Goal: Information Seeking & Learning: Learn about a topic

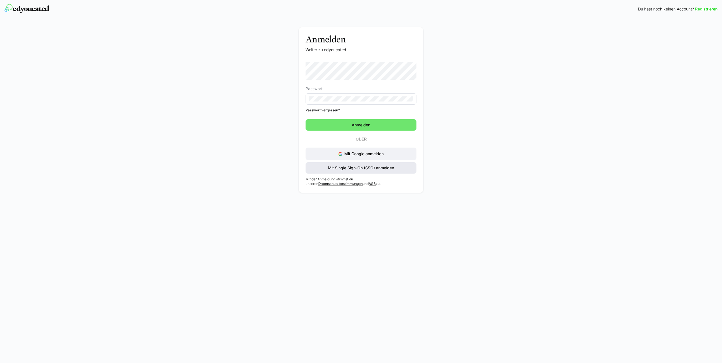
click at [350, 167] on span "Mit Single Sign-On (SSO) anmelden" at bounding box center [361, 168] width 68 height 6
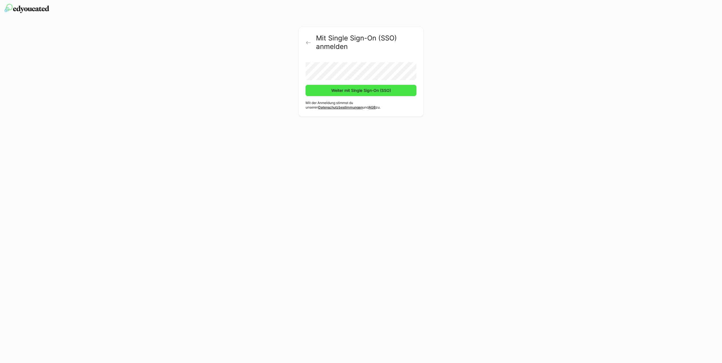
click at [360, 90] on span "Weiter mit Single Sign-On (SSO)" at bounding box center [361, 91] width 61 height 6
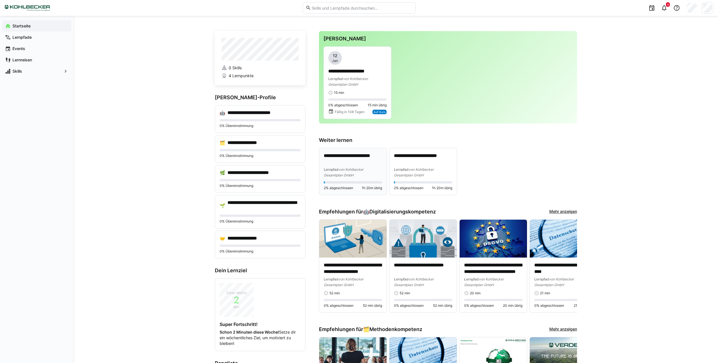
click at [355, 176] on div "Lernpfad von Kohlbecker Gesamtplan GmbH" at bounding box center [353, 172] width 58 height 11
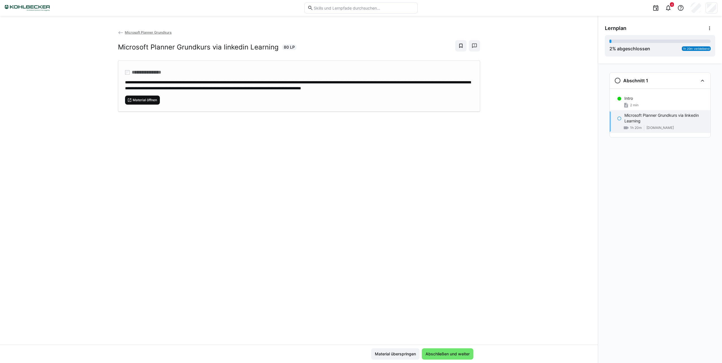
click at [157, 105] on span "Material öffnen" at bounding box center [142, 100] width 35 height 9
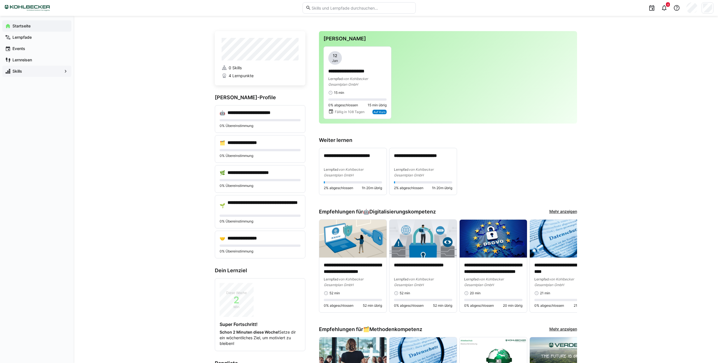
click at [0, 0] on app-navigation-label "Skills" at bounding box center [0, 0] width 0 height 0
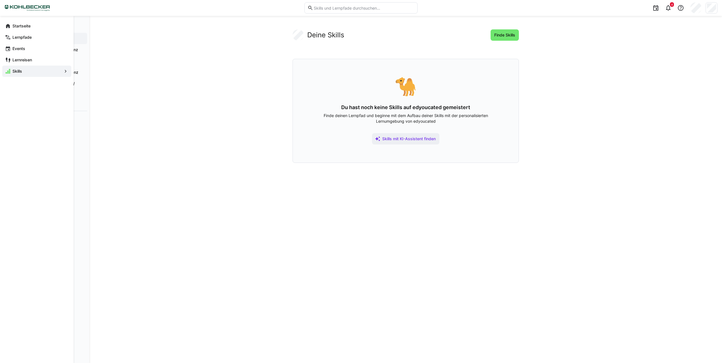
click at [67, 71] on eds-icon at bounding box center [66, 71] width 6 height 6
click at [40, 52] on div "Events" at bounding box center [36, 48] width 69 height 11
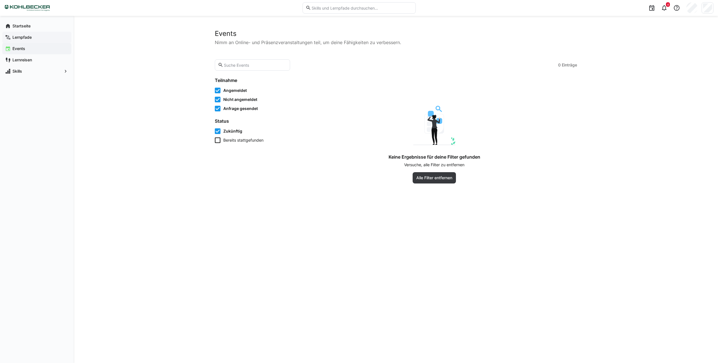
click at [39, 42] on div "Lernpfade" at bounding box center [36, 37] width 69 height 11
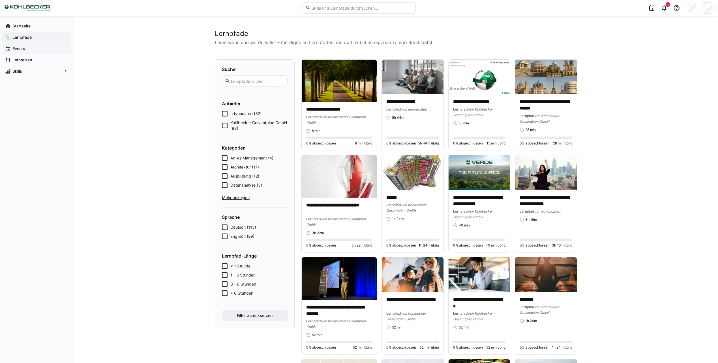
click at [25, 48] on span "Events" at bounding box center [40, 49] width 57 height 6
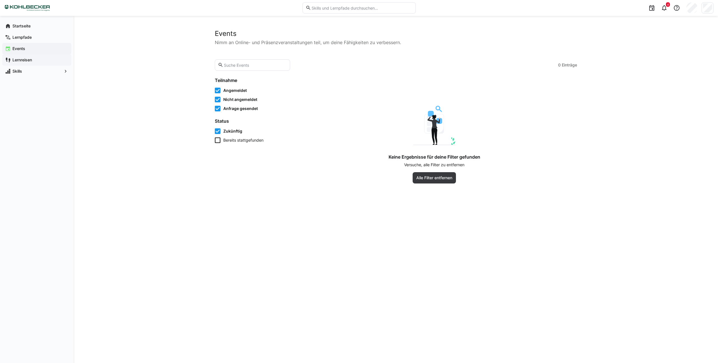
click at [0, 0] on app-navigation-label "Lernreisen" at bounding box center [0, 0] width 0 height 0
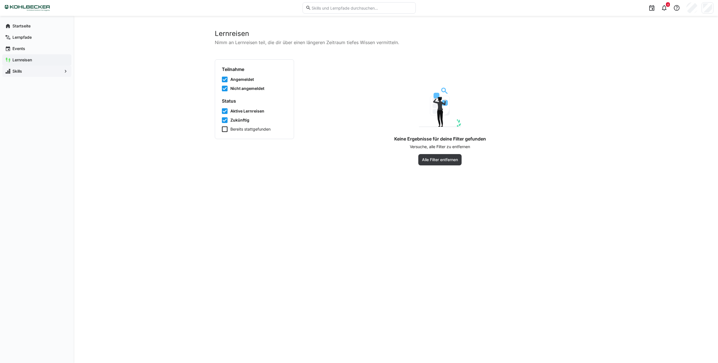
click at [26, 72] on span "Skills" at bounding box center [37, 71] width 50 height 6
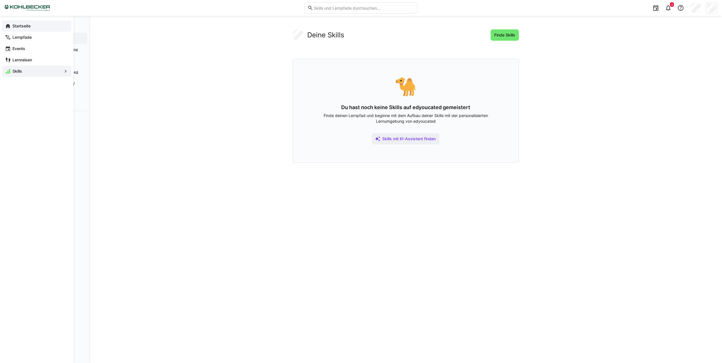
click at [35, 27] on span "Startseite" at bounding box center [40, 26] width 57 height 6
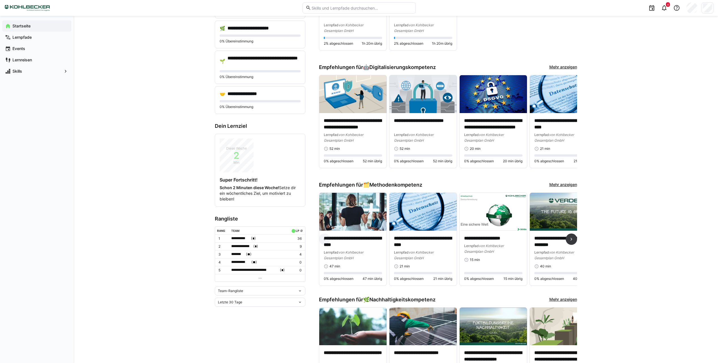
scroll to position [28, 0]
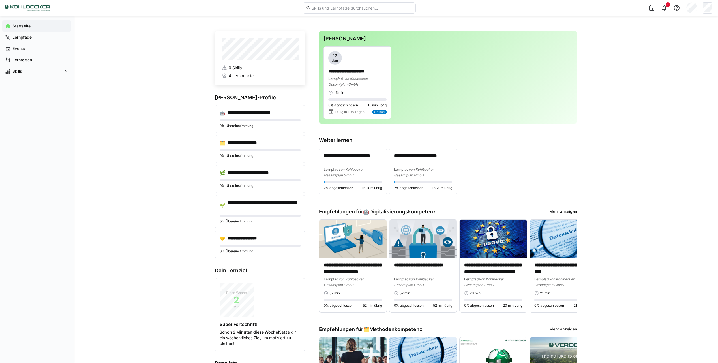
click at [334, 10] on eds-input at bounding box center [359, 7] width 113 height 11
click at [335, 10] on input "text" at bounding box center [361, 7] width 101 height 5
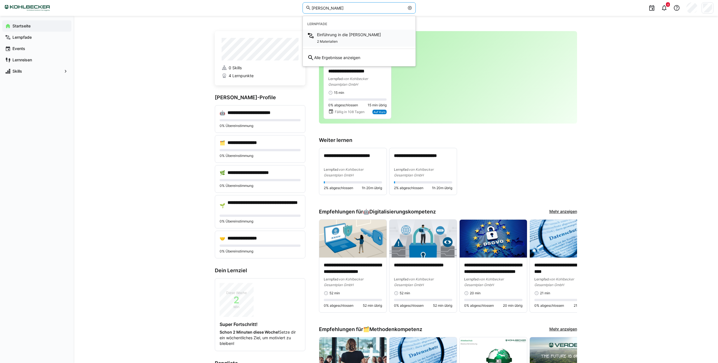
type input "Hoai"
click at [356, 39] on div "2 Materialien" at bounding box center [349, 41] width 64 height 7
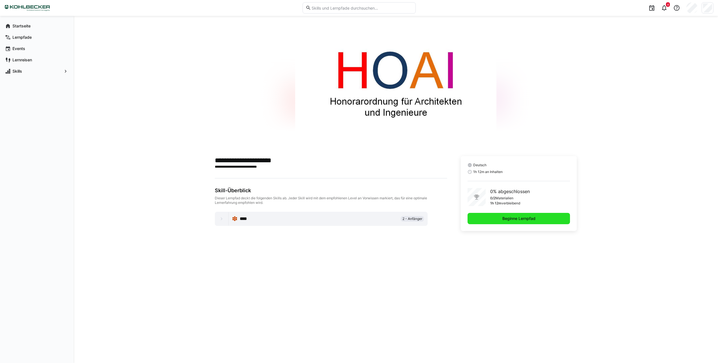
click at [503, 218] on span "Beginne Lernpfad" at bounding box center [519, 219] width 35 height 6
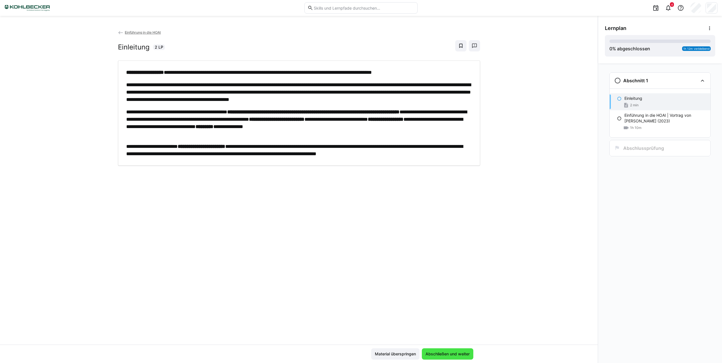
click at [448, 354] on span "Abschließen und weiter" at bounding box center [448, 355] width 46 height 6
